Goal: Navigation & Orientation: Find specific page/section

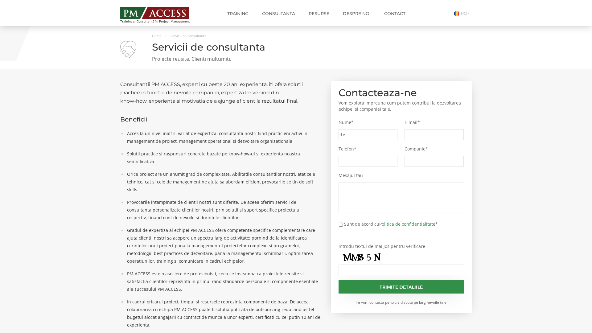
type input "1eb"
type input "ca4"
type input "7dd"
type input "f88"
type input "40e"
